Goal: Use online tool/utility: Utilize a website feature to perform a specific function

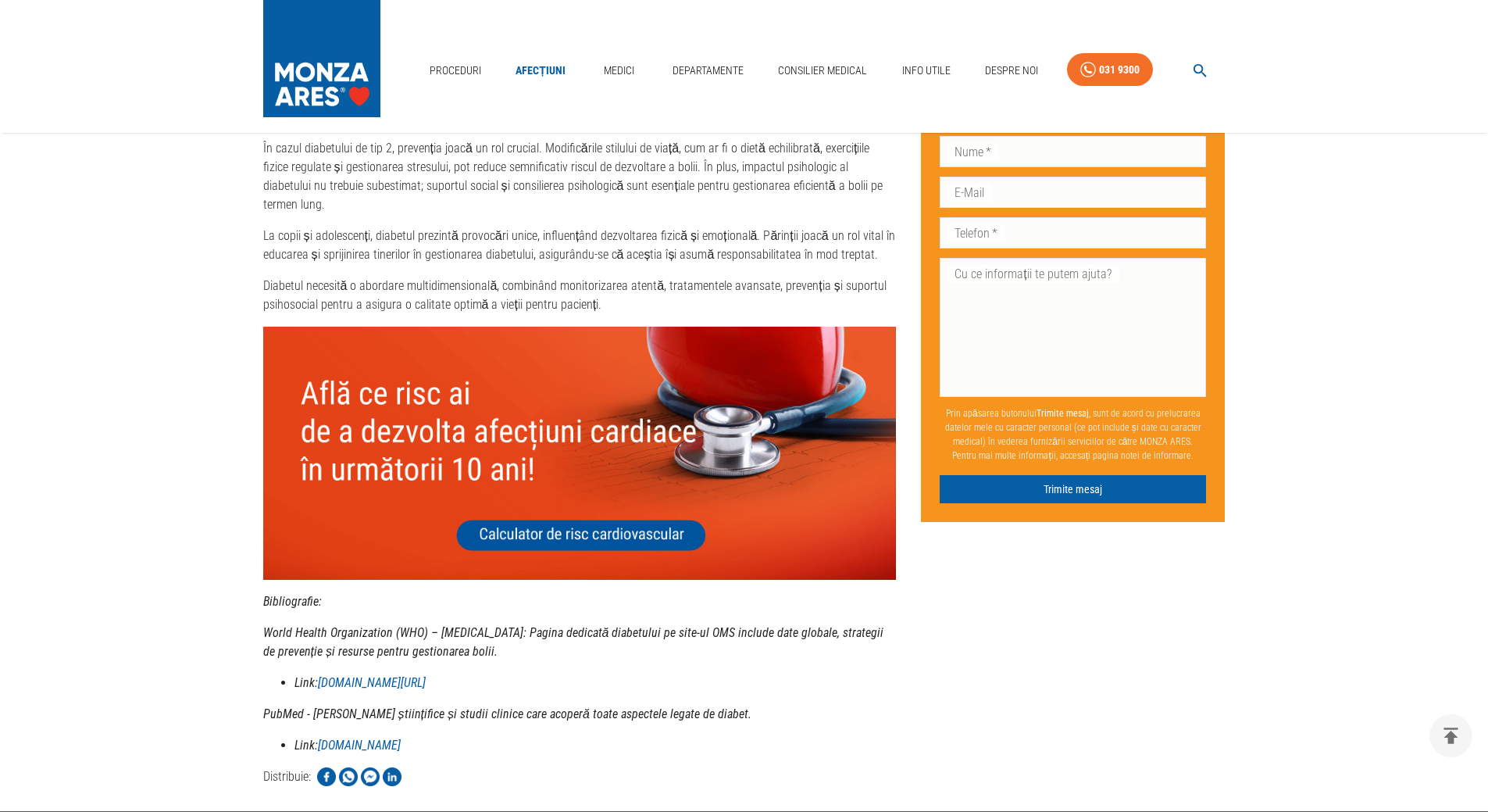
scroll to position [3281, 0]
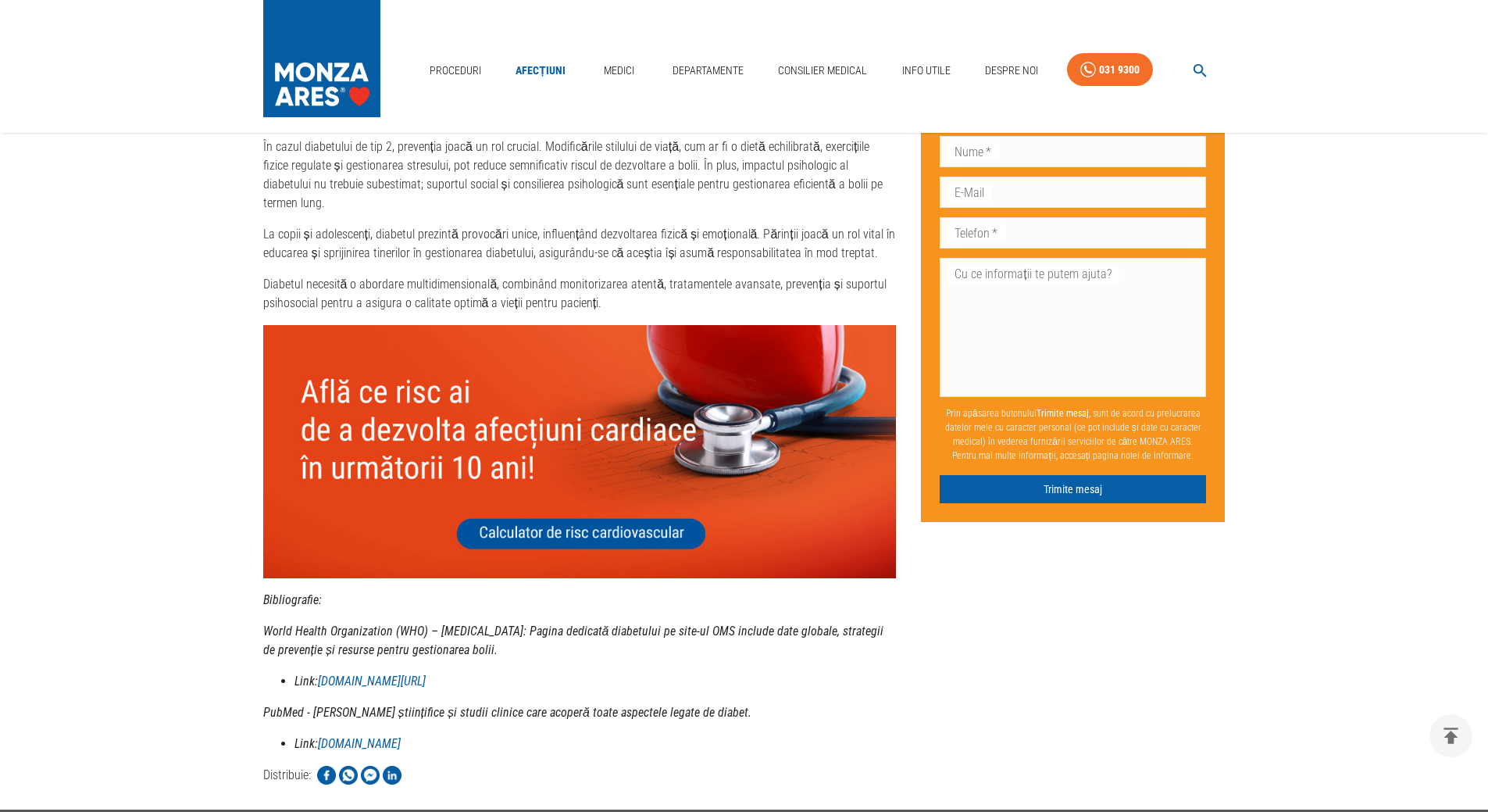
click at [625, 471] on img at bounding box center [580, 451] width 634 height 253
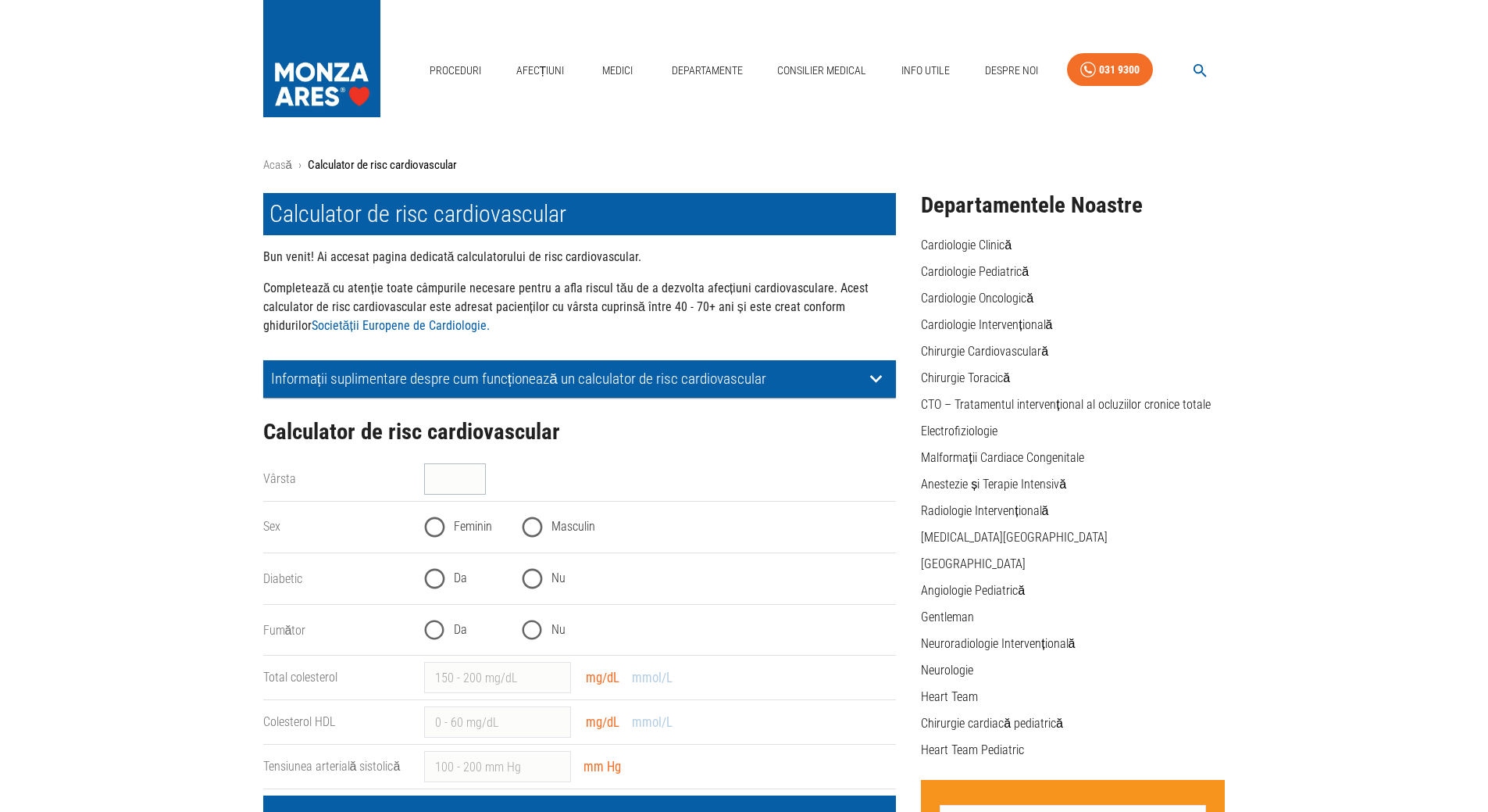
click at [454, 471] on input "Vârsta" at bounding box center [454, 479] width 62 height 31
type input "47"
click at [437, 529] on input "Feminin" at bounding box center [435, 527] width 38 height 38
radio input "true"
click at [535, 577] on input "Nu" at bounding box center [532, 578] width 38 height 38
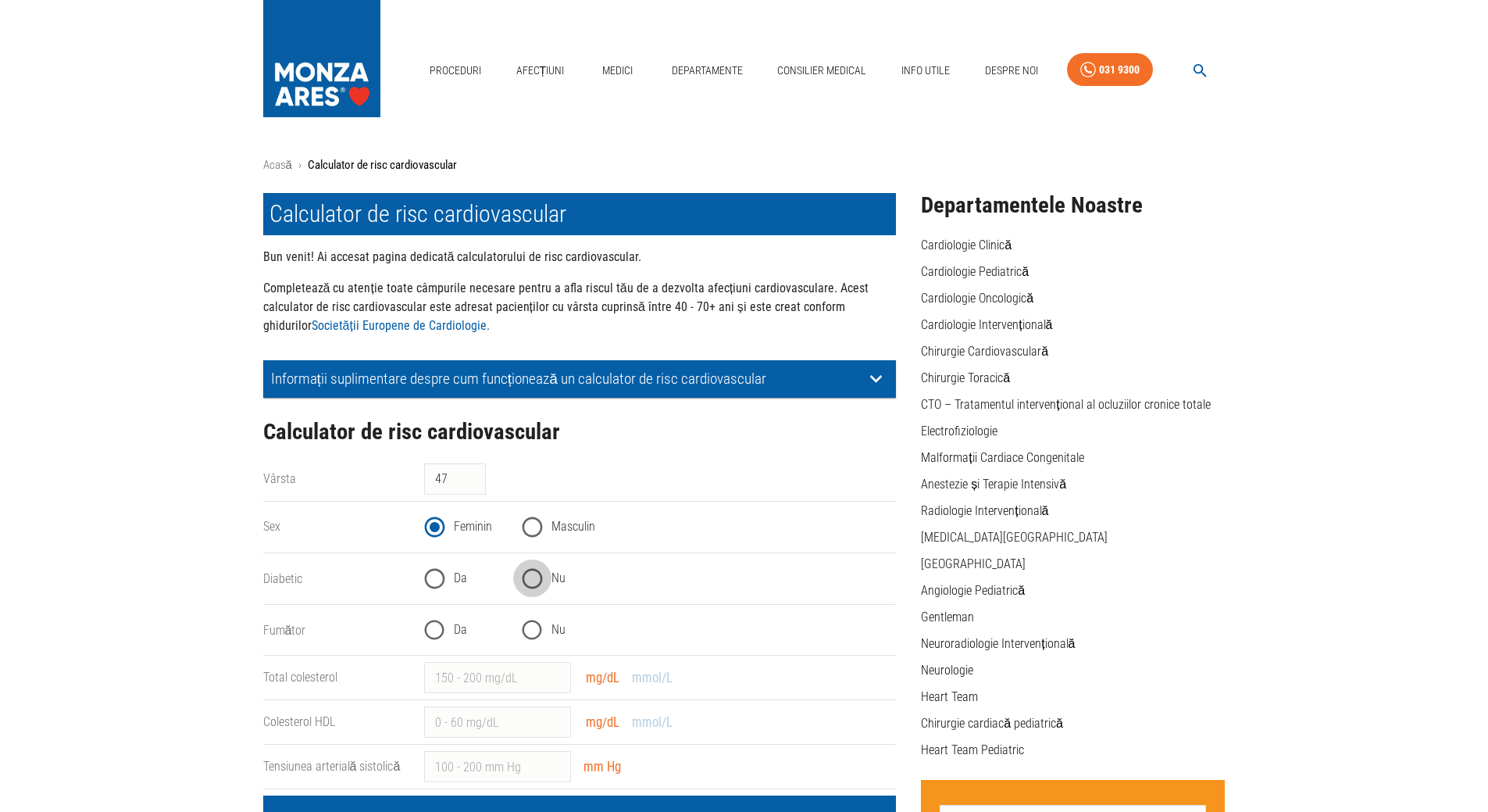
radio input "true"
click at [530, 628] on input "Nu" at bounding box center [532, 629] width 38 height 38
radio input "true"
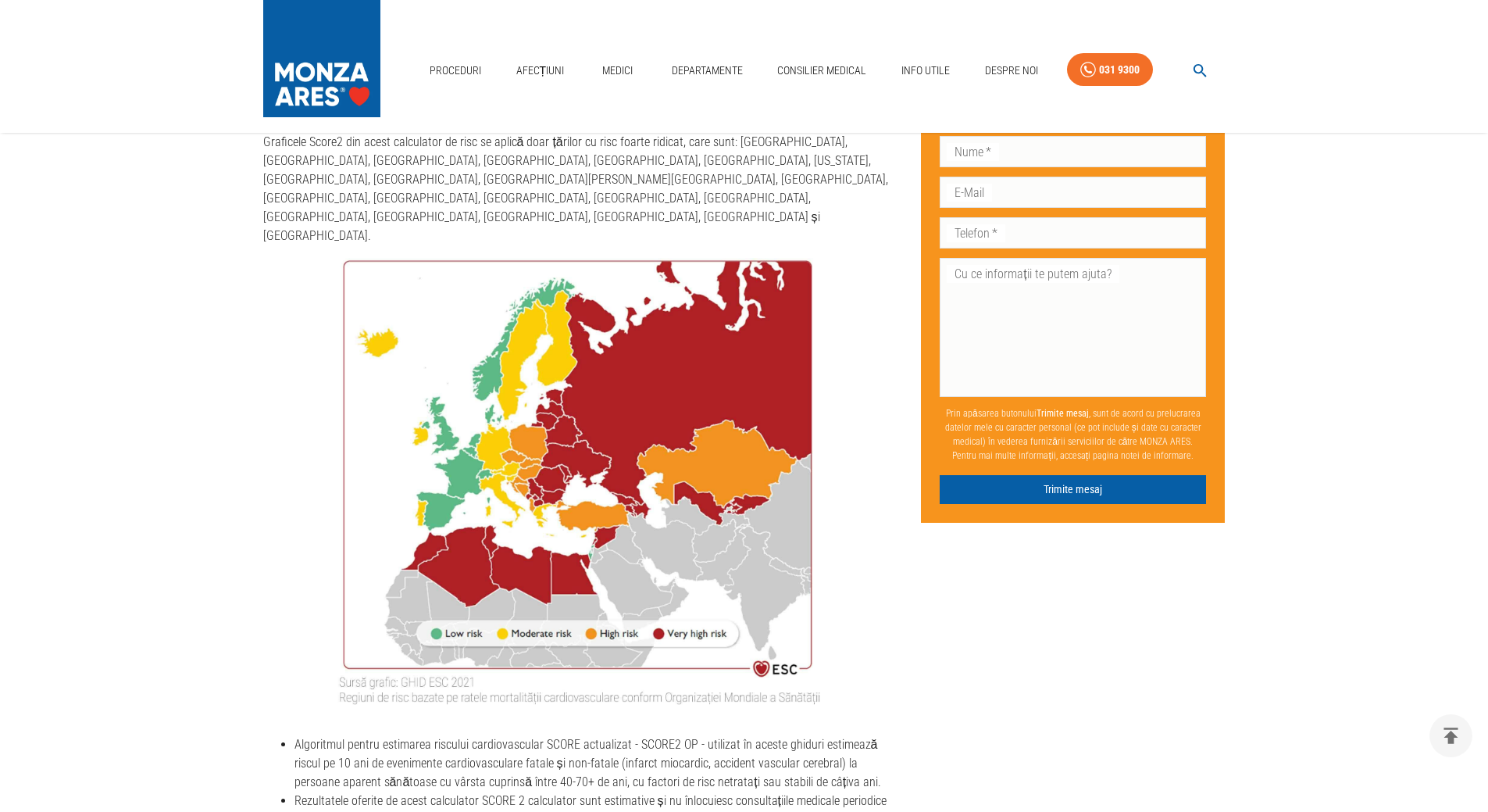
scroll to position [781, 0]
